Goal: Task Accomplishment & Management: Use online tool/utility

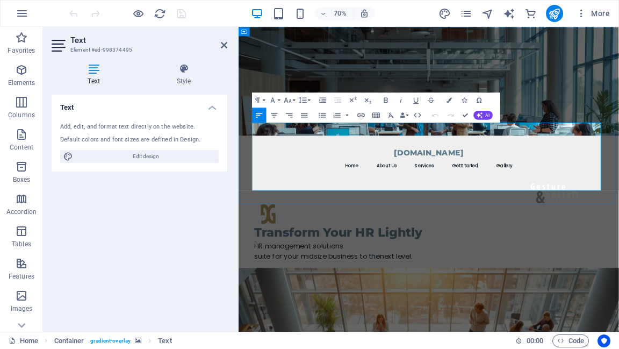
click at [279, 348] on span "suite for your midsize business to the" at bounding box center [350, 354] width 179 height 13
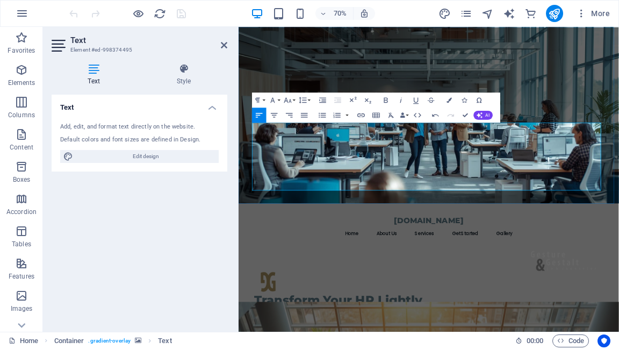
drag, startPoint x: 292, startPoint y: 186, endPoint x: 352, endPoint y: 189, distance: 60.2
click at [618, 223] on figure at bounding box center [510, 153] width 543 height 252
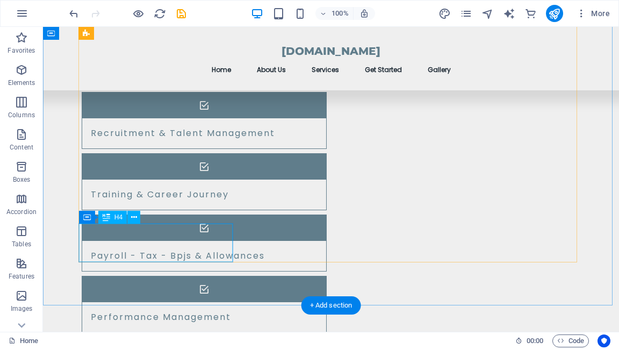
scroll to position [1031, 0]
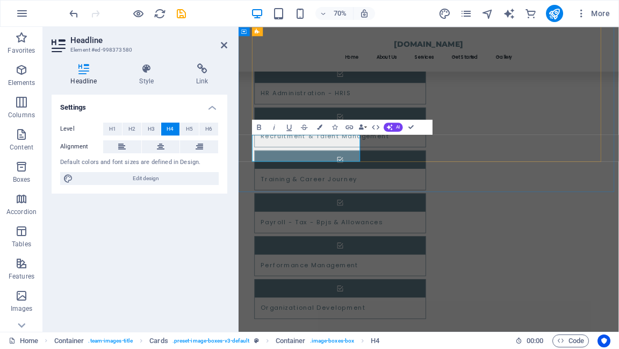
drag, startPoint x: 307, startPoint y: 189, endPoint x: 360, endPoint y: 191, distance: 53.2
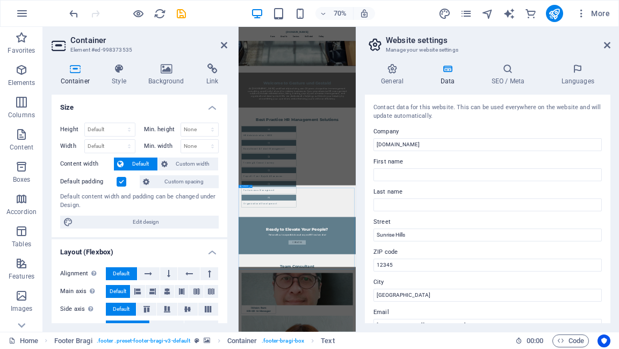
scroll to position [192, 0]
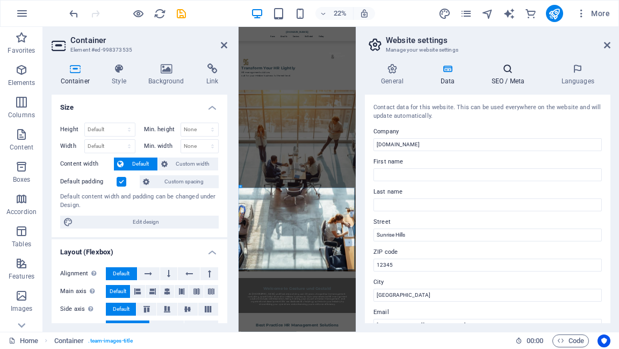
click at [502, 76] on h4 "SEO / Meta" at bounding box center [510, 74] width 70 height 23
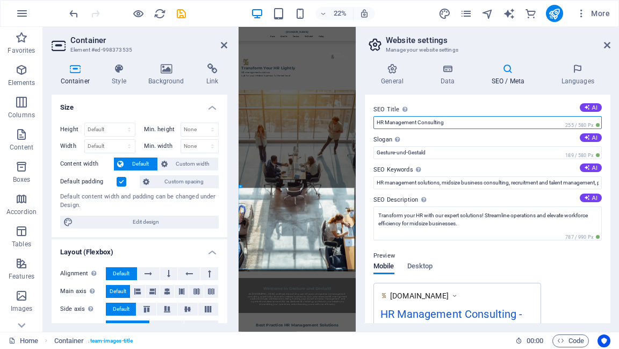
click at [405, 122] on input "HR Management Consulting" at bounding box center [487, 122] width 228 height 13
type input "HR Consulting"
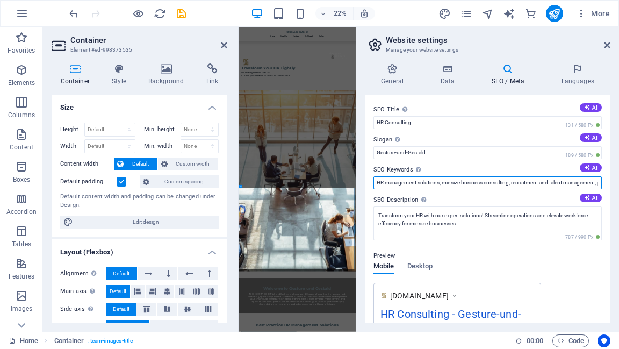
drag, startPoint x: 384, startPoint y: 181, endPoint x: 367, endPoint y: 184, distance: 16.9
click at [369, 183] on div "SEO Title The title of your website - make it something that stands out in sear…" at bounding box center [487, 209] width 245 height 228
drag, startPoint x: 380, startPoint y: 185, endPoint x: 375, endPoint y: 184, distance: 5.4
click at [375, 184] on input "management solutions, midsize business consulting, recruitment and talent manag…" at bounding box center [487, 182] width 228 height 13
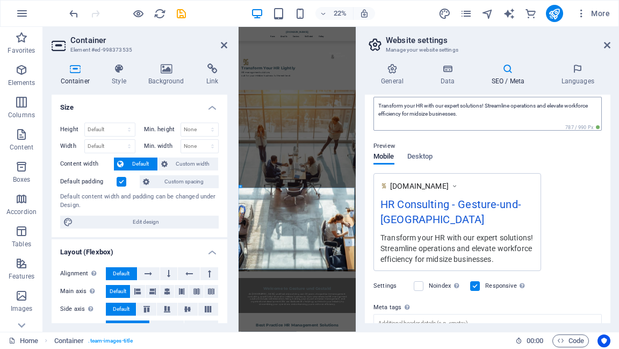
scroll to position [129, 0]
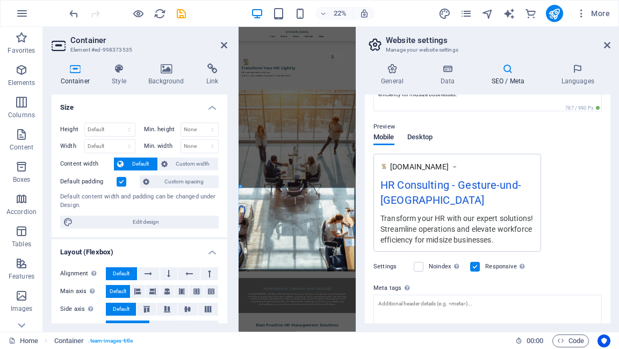
type input "management solutions, midsize business consulting, recruitment and talent manag…"
click at [424, 138] on span "Desktop" at bounding box center [420, 138] width 26 height 15
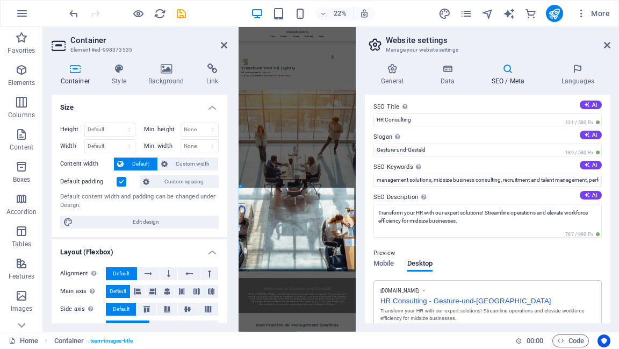
scroll to position [0, 0]
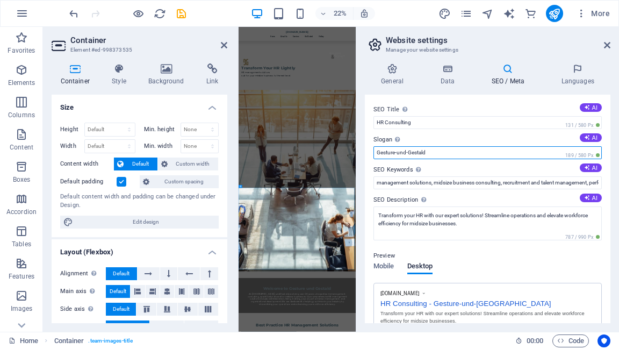
drag, startPoint x: 377, startPoint y: 153, endPoint x: 428, endPoint y: 152, distance: 50.5
click at [428, 152] on input "Gesture-und-Gestald" at bounding box center [487, 152] width 228 height 13
type input "T"
type input "C"
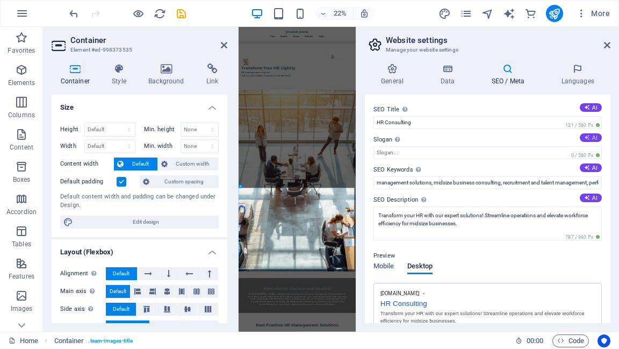
click at [591, 140] on button "AI" at bounding box center [591, 137] width 22 height 9
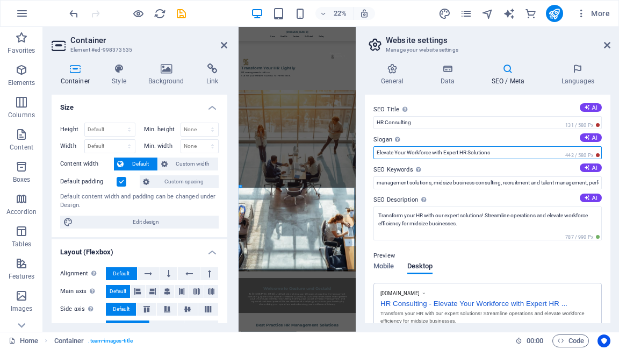
drag, startPoint x: 444, startPoint y: 151, endPoint x: 461, endPoint y: 150, distance: 17.2
click at [461, 150] on input "Elevate Your Workforce with Expert HR Solutions" at bounding box center [487, 152] width 228 height 13
drag, startPoint x: 495, startPoint y: 152, endPoint x: 462, endPoint y: 151, distance: 32.8
click at [462, 151] on input "Elevate Your Workforce with Expert HR Solutions" at bounding box center [487, 152] width 228 height 13
click at [444, 150] on input "Elevate Your Workforce with Expert" at bounding box center [487, 152] width 228 height 13
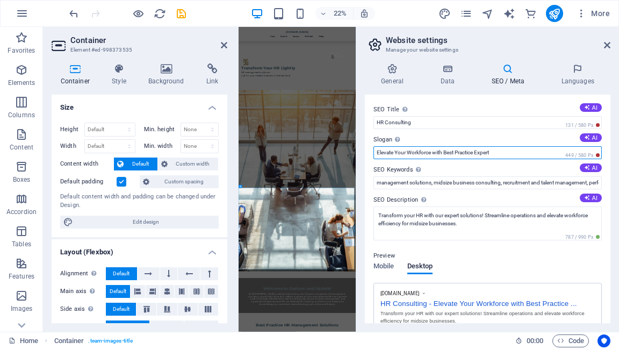
click at [483, 151] on input "Elevate Your Workforce with Best Practice Expert" at bounding box center [487, 152] width 228 height 13
click at [473, 154] on input "Elevate Your Workforce with Best Practice Expert" at bounding box center [487, 152] width 228 height 13
click at [463, 152] on input "Elevate Your Workforce with Best Practice Expert" at bounding box center [487, 152] width 228 height 13
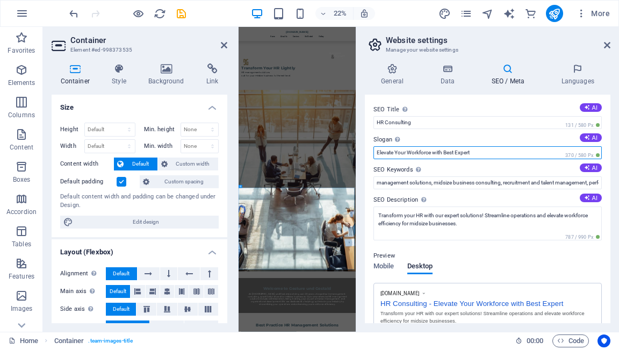
click at [450, 151] on input "Elevate Your Workforce with Best Expert" at bounding box center [487, 152] width 228 height 13
click at [465, 151] on input "Elevate Your Workforce with Best Expert" at bounding box center [487, 152] width 228 height 13
click at [449, 151] on input "Elevate Your Workforce with Best Expert" at bounding box center [487, 152] width 228 height 13
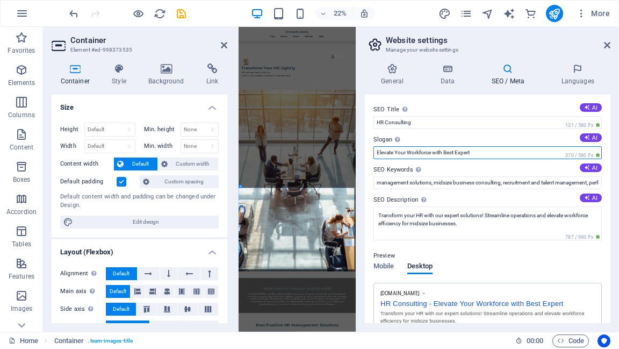
click at [449, 151] on input "Elevate Your Workforce with Best Expert" at bounding box center [487, 152] width 228 height 13
drag, startPoint x: 475, startPoint y: 151, endPoint x: 446, endPoint y: 155, distance: 29.9
click at [446, 155] on input "Elevate Your Workforce with Best Expert" at bounding box center [487, 152] width 228 height 13
click at [452, 153] on input "Elevate Your Workforce with Best Expert" at bounding box center [487, 152] width 228 height 13
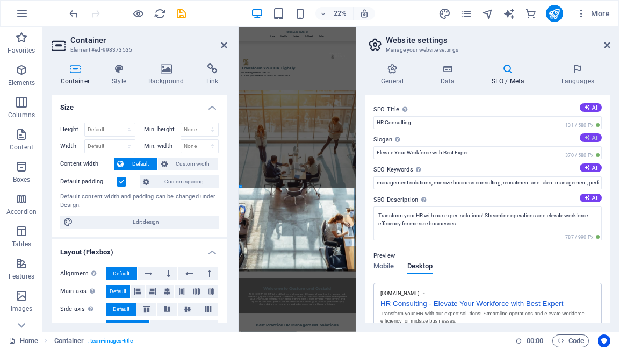
click at [590, 136] on button "AI" at bounding box center [591, 137] width 22 height 9
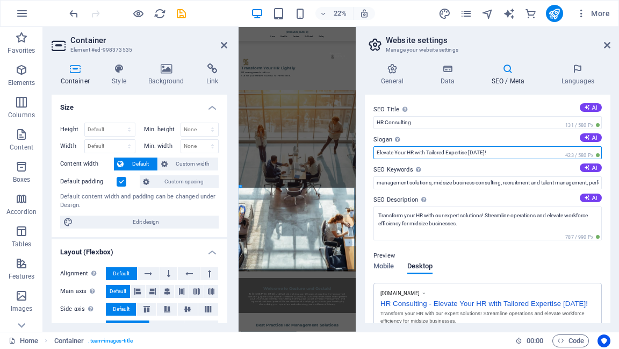
click at [479, 151] on input "Elevate Your HR with Tailored Expertise [DATE]!" at bounding box center [487, 152] width 228 height 13
click at [489, 153] on input "Elevate Your HR with Tailored Expertise [DATE]!" at bounding box center [487, 152] width 228 height 13
click at [584, 138] on icon at bounding box center [587, 137] width 6 height 6
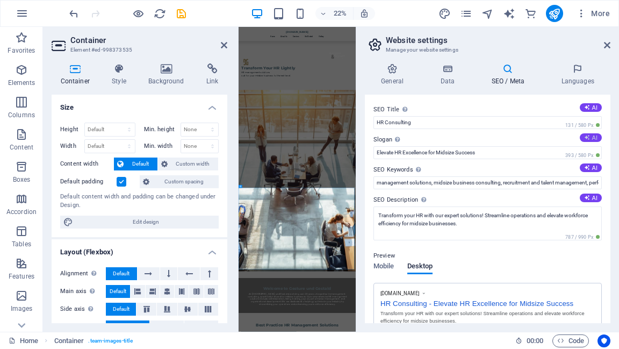
click at [584, 138] on icon at bounding box center [587, 137] width 6 height 6
click at [588, 135] on button "AI" at bounding box center [591, 137] width 22 height 9
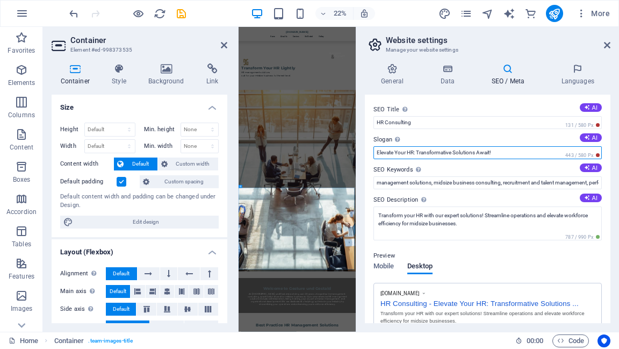
click at [434, 154] on input "Elevate Your HR: Transformative Solutions Await!" at bounding box center [487, 152] width 228 height 13
drag, startPoint x: 492, startPoint y: 153, endPoint x: 456, endPoint y: 155, distance: 36.1
click at [456, 155] on input "Elevate Your HR: Transformative Solutions Await!" at bounding box center [487, 152] width 228 height 13
click at [418, 152] on input "Elevate Your HR: Transformative Solutions Await!" at bounding box center [487, 152] width 228 height 13
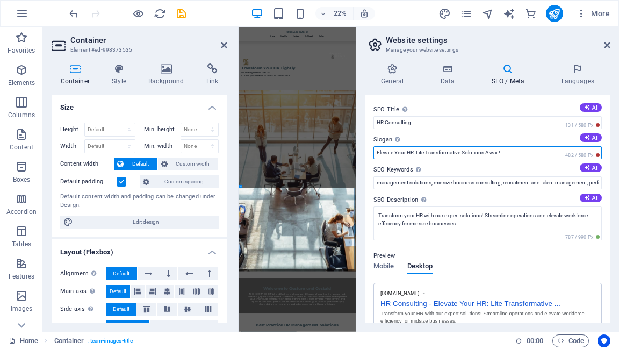
click at [455, 153] on input "Elevate Your HR: Lite Transformative Solutions Await!" at bounding box center [487, 152] width 228 height 13
click at [476, 151] on input "Elevate Your HR: Lite Transformative Solutions Await!" at bounding box center [487, 152] width 228 height 13
drag, startPoint x: 482, startPoint y: 153, endPoint x: 426, endPoint y: 149, distance: 56.6
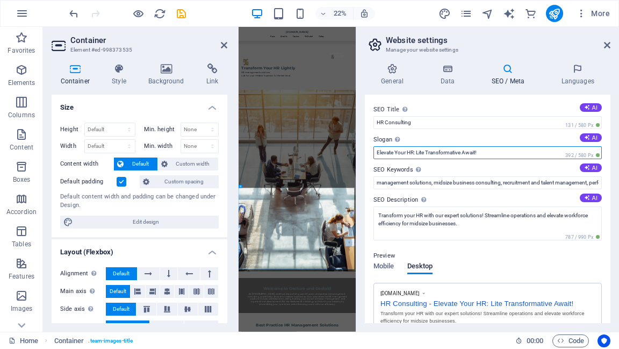
click at [426, 148] on input "Elevate Your HR: Lite Transformative Await!" at bounding box center [487, 152] width 228 height 13
click at [460, 151] on input "Elevate Your HR: Lite and Less Resistancy" at bounding box center [487, 152] width 228 height 13
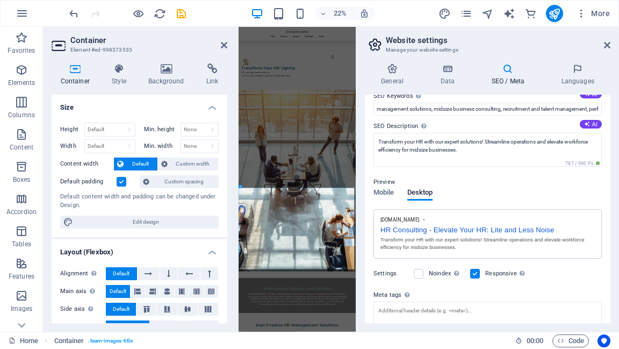
scroll to position [68, 0]
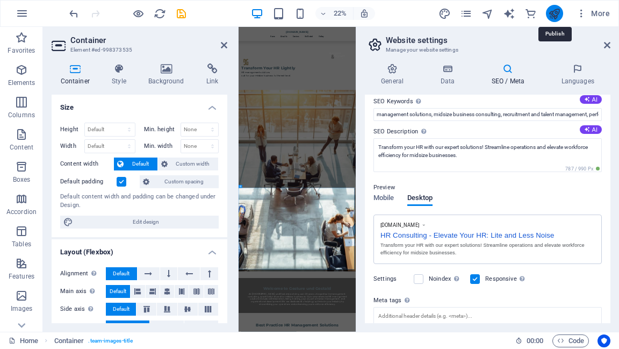
type input "Elevate Your HR: Lite and Less Noise"
click at [554, 15] on icon "publish" at bounding box center [554, 14] width 12 height 12
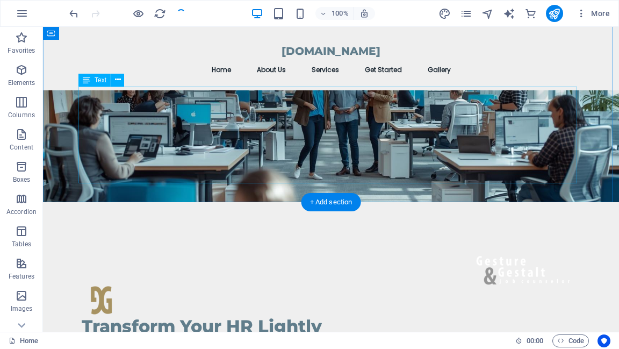
scroll to position [0, 0]
